Goal: Navigation & Orientation: Find specific page/section

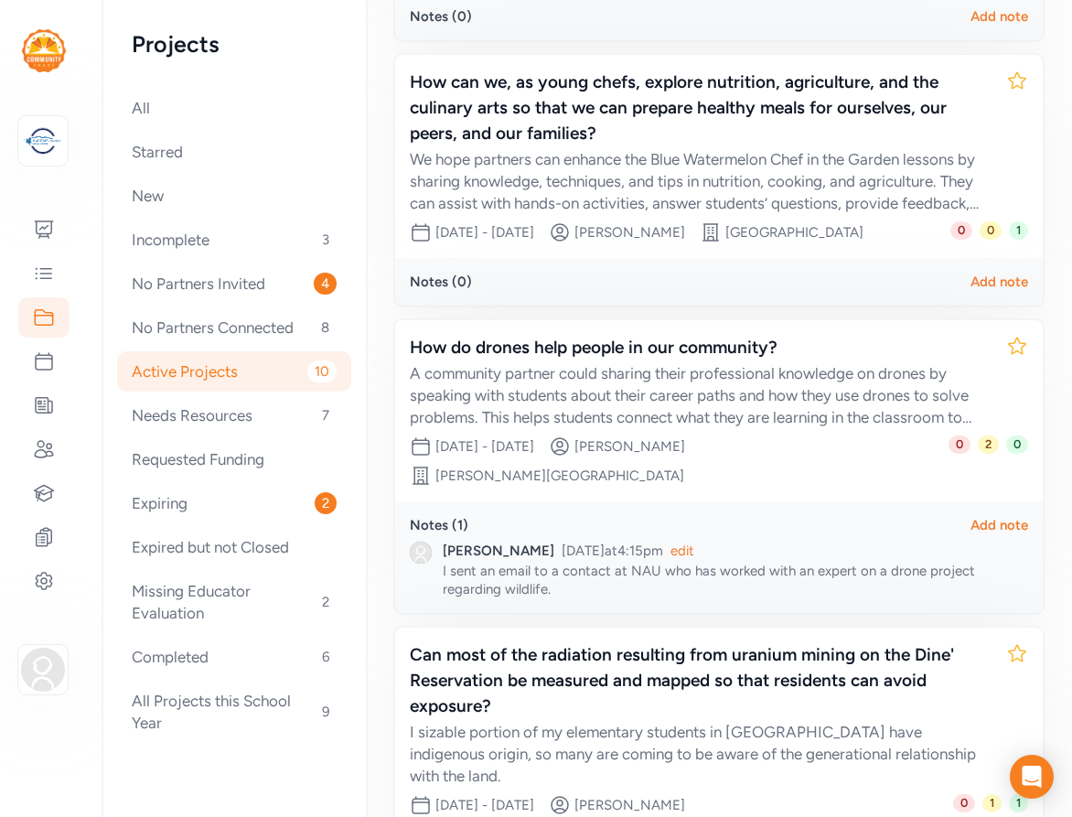
scroll to position [2329, 0]
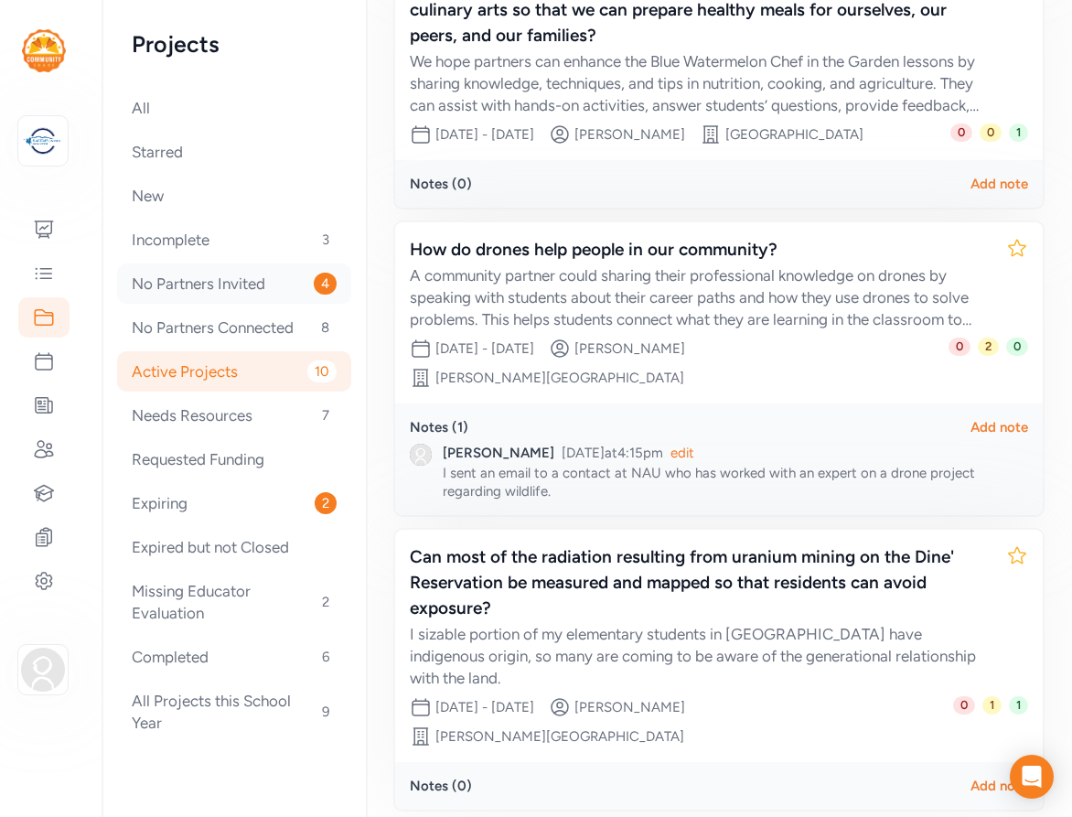
click at [211, 285] on div "No Partners Invited 4" at bounding box center [234, 283] width 234 height 40
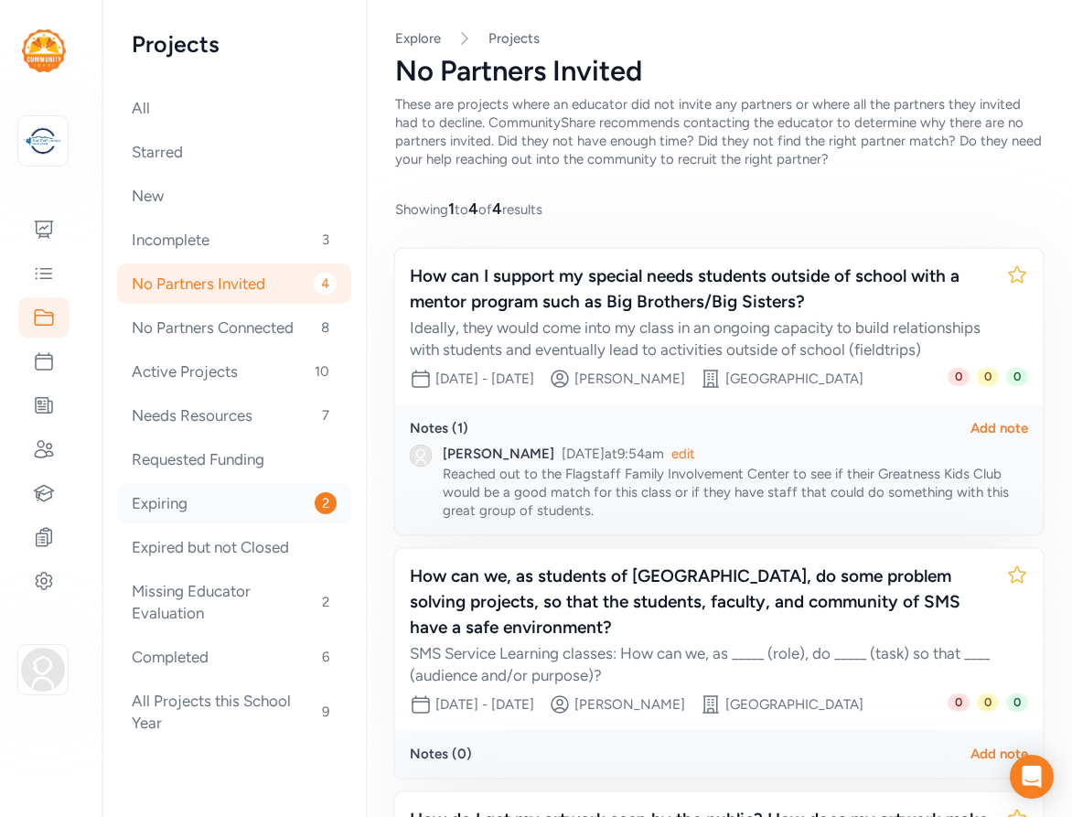
click at [169, 506] on div "Expiring 2" at bounding box center [234, 503] width 234 height 40
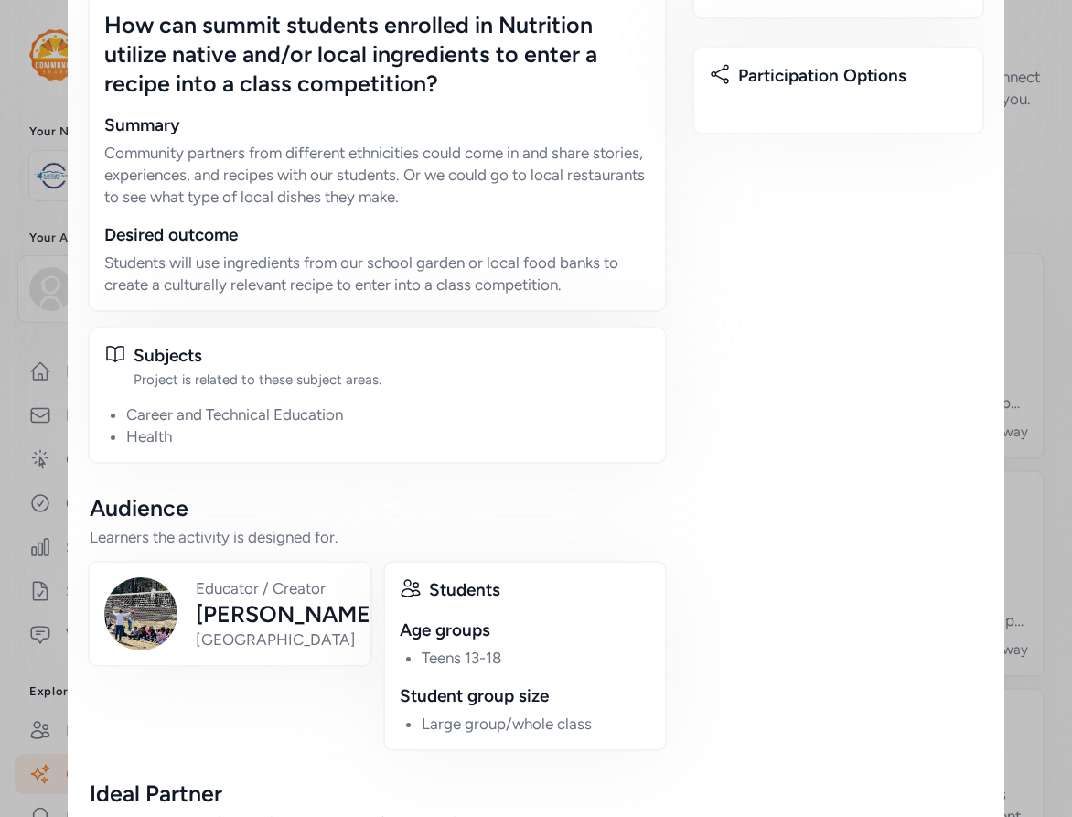
scroll to position [577, 0]
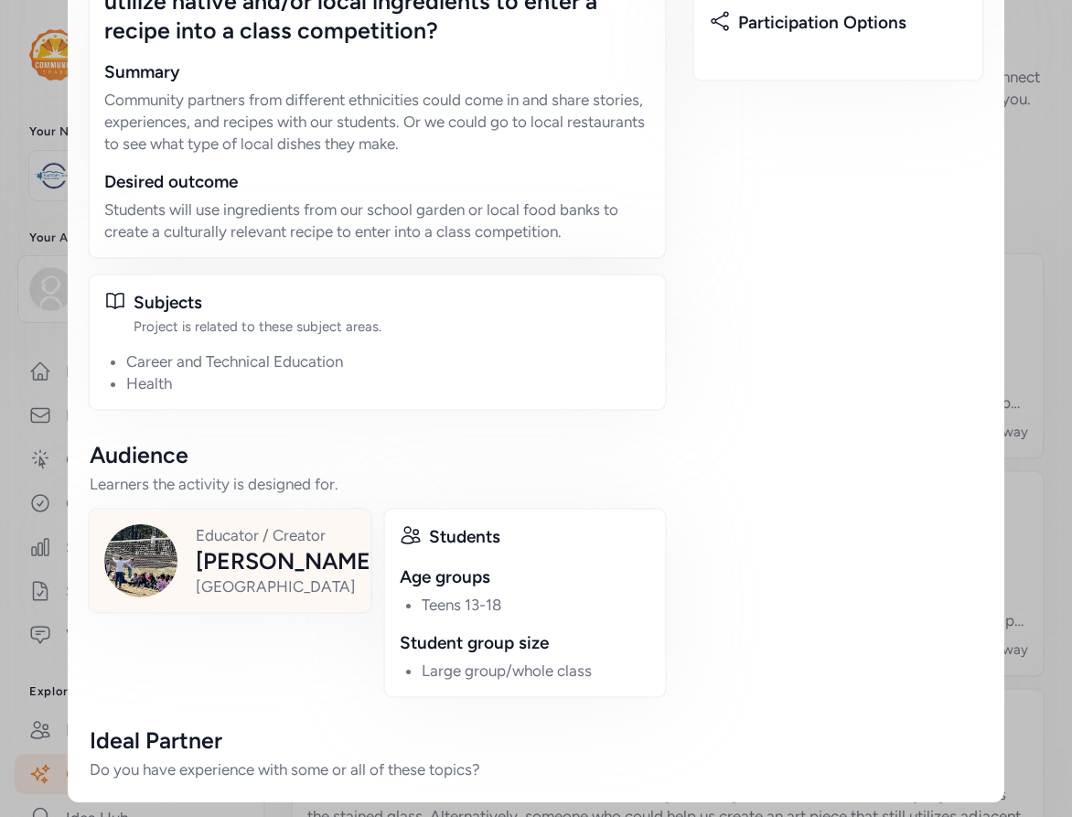
click at [270, 565] on div "Pam Lowie" at bounding box center [287, 560] width 182 height 29
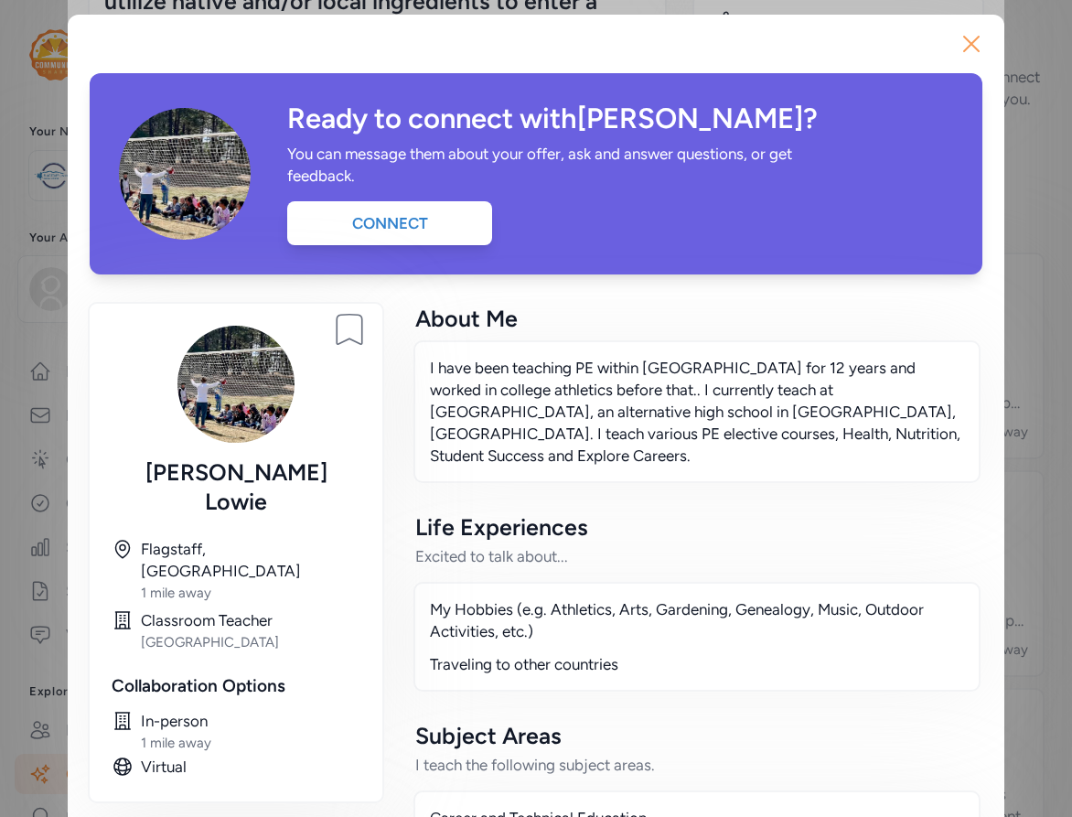
click at [970, 43] on icon "button" at bounding box center [971, 44] width 15 height 15
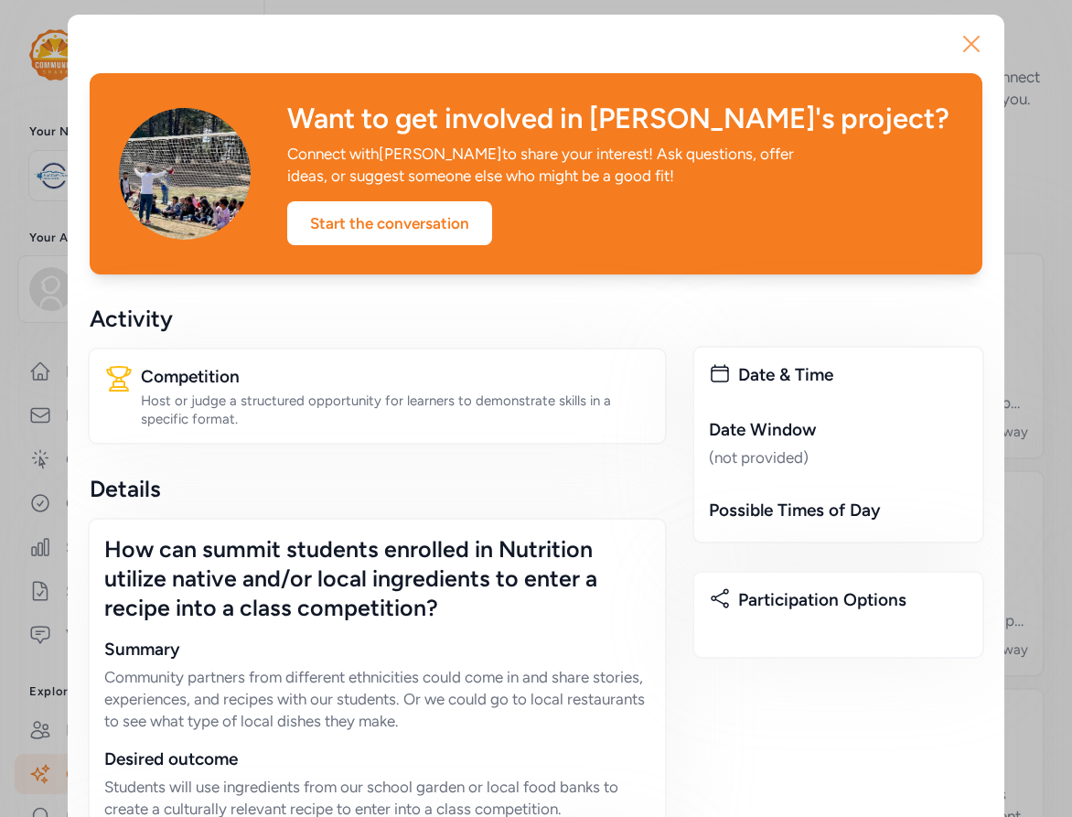
click at [969, 39] on icon "button" at bounding box center [970, 43] width 29 height 29
